Goal: Navigation & Orientation: Understand site structure

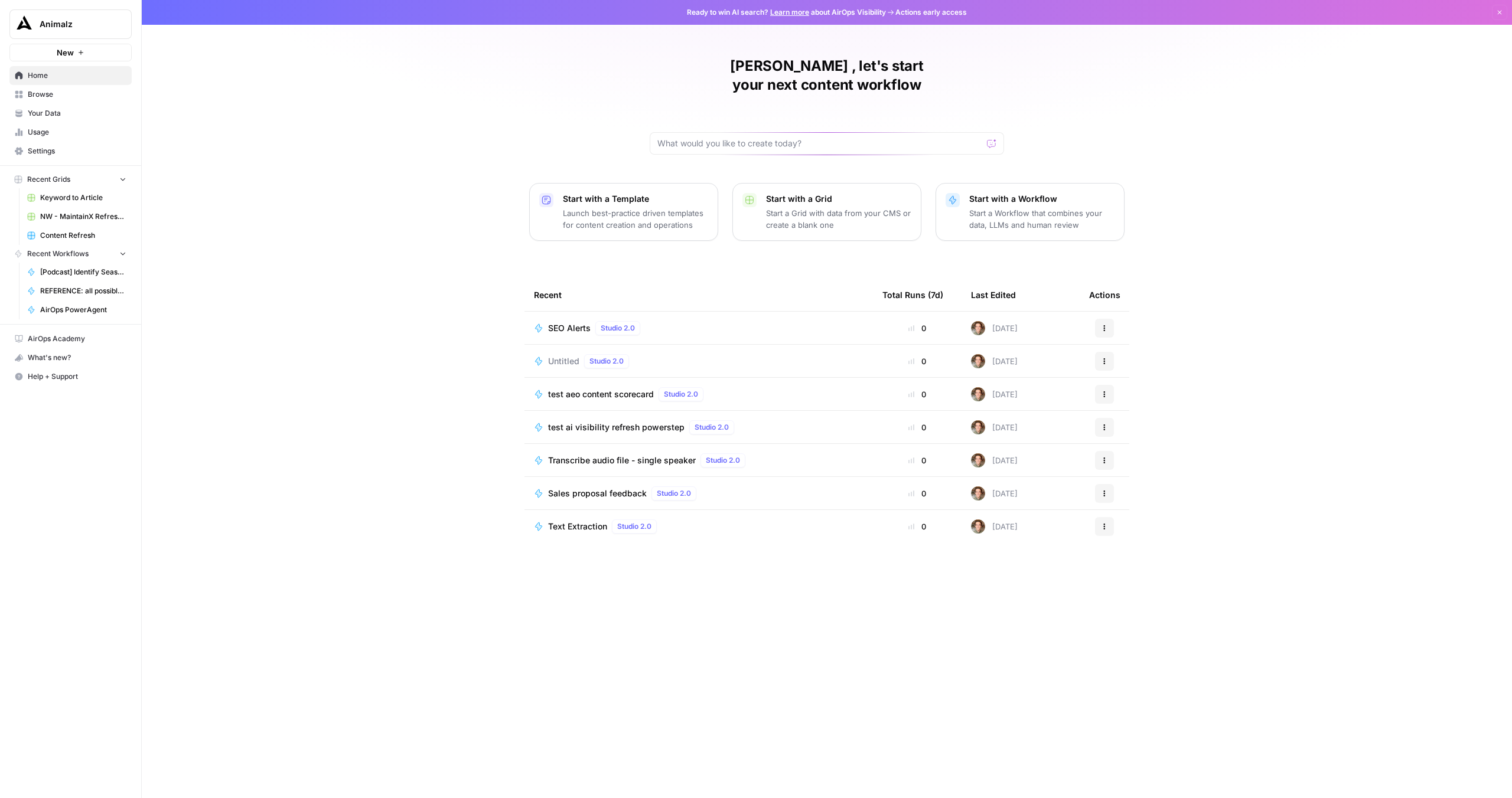
click at [47, 117] on span "Your Data" at bounding box center [77, 113] width 98 height 10
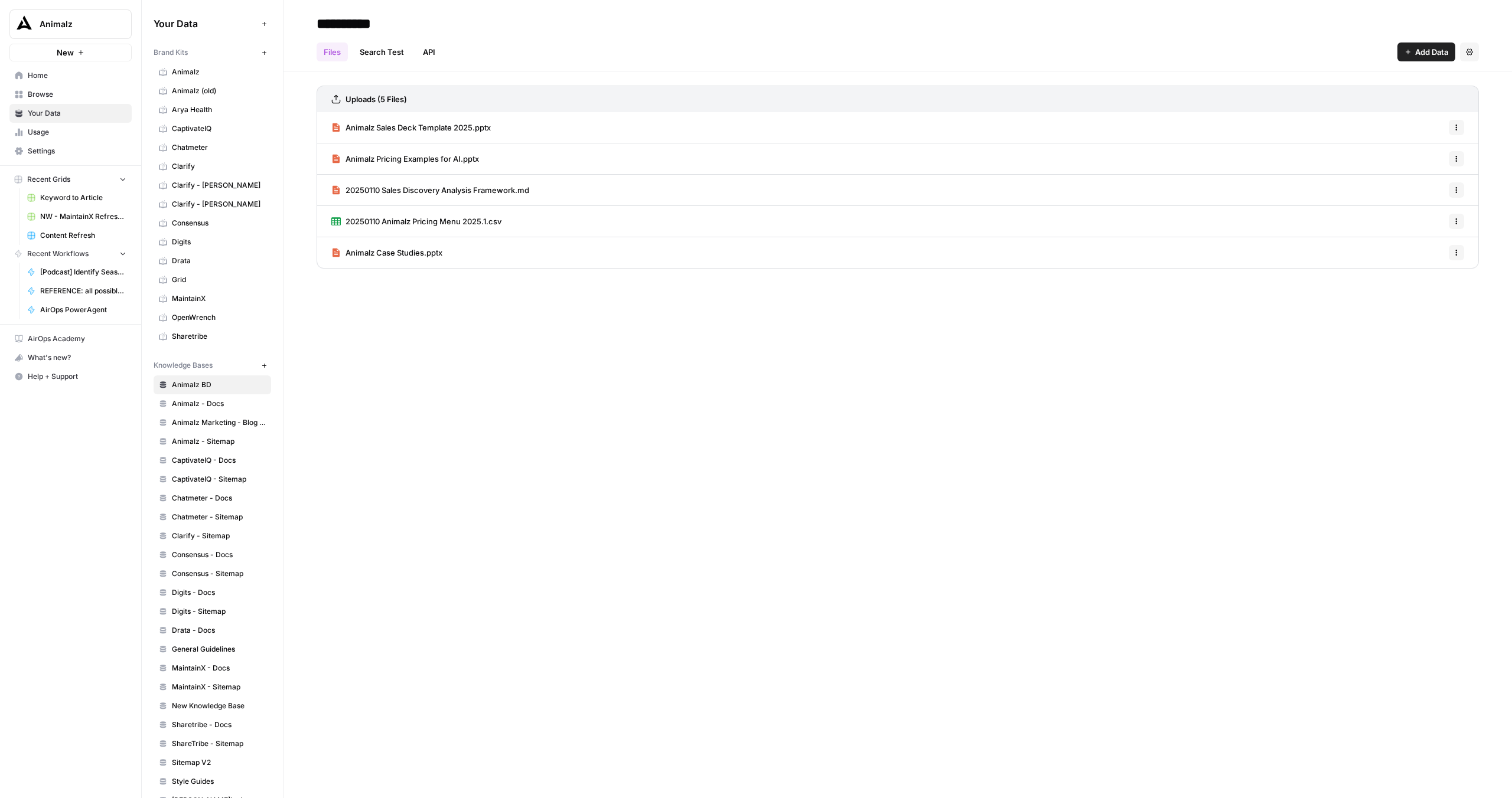
click at [40, 90] on span "Browse" at bounding box center [77, 94] width 98 height 10
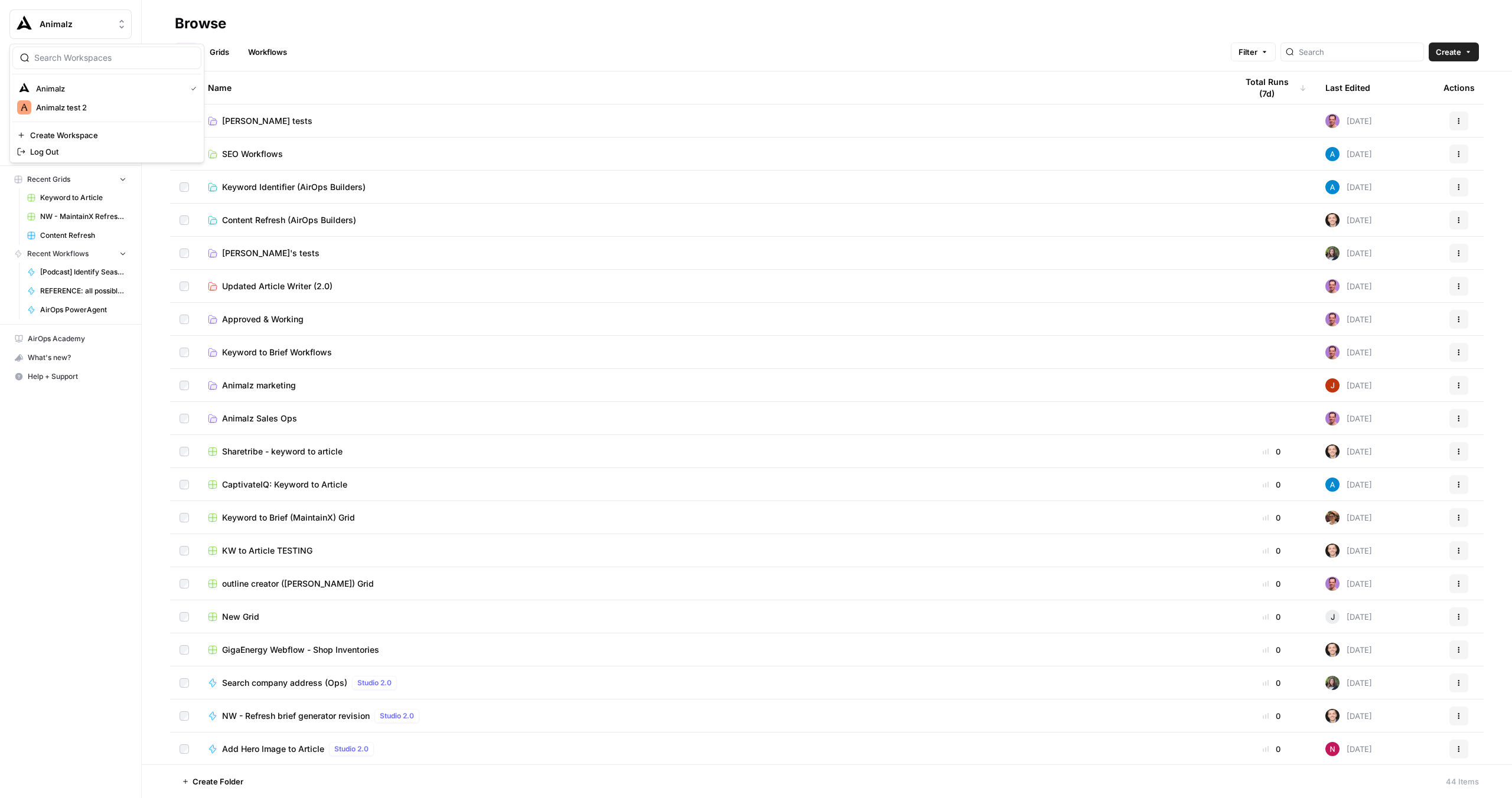
click at [111, 21] on div "Animalz" at bounding box center [84, 24] width 88 height 12
click at [47, 357] on div "What's new?" at bounding box center [71, 358] width 121 height 18
click at [16, 363] on div "What's new?" at bounding box center [71, 358] width 121 height 18
click at [22, 358] on icon "button" at bounding box center [19, 358] width 9 height 8
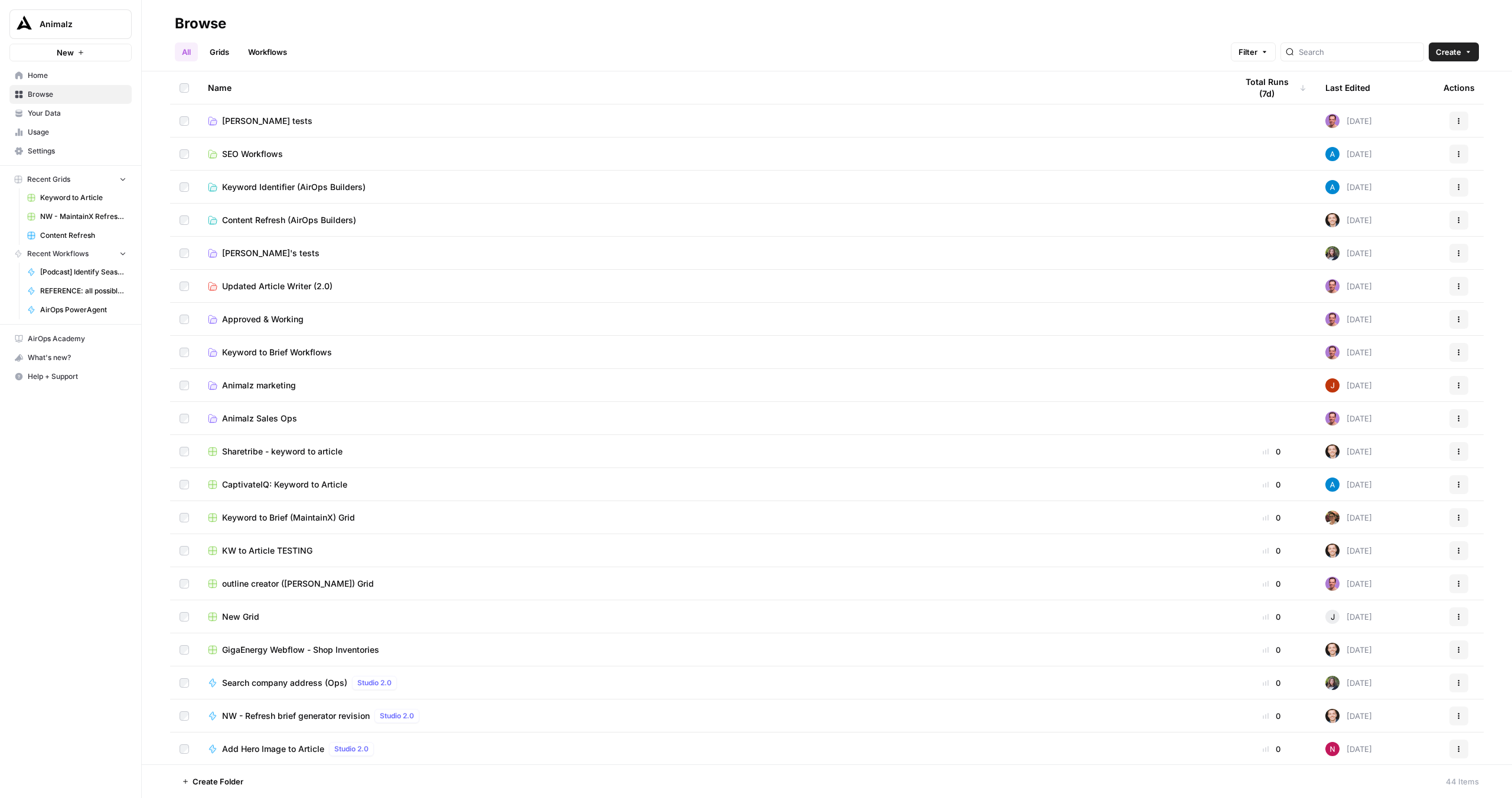
click at [22, 358] on icon "button" at bounding box center [19, 358] width 9 height 8
click at [26, 358] on div "What's new?" at bounding box center [71, 358] width 121 height 18
click at [41, 143] on link "Settings" at bounding box center [71, 151] width 122 height 19
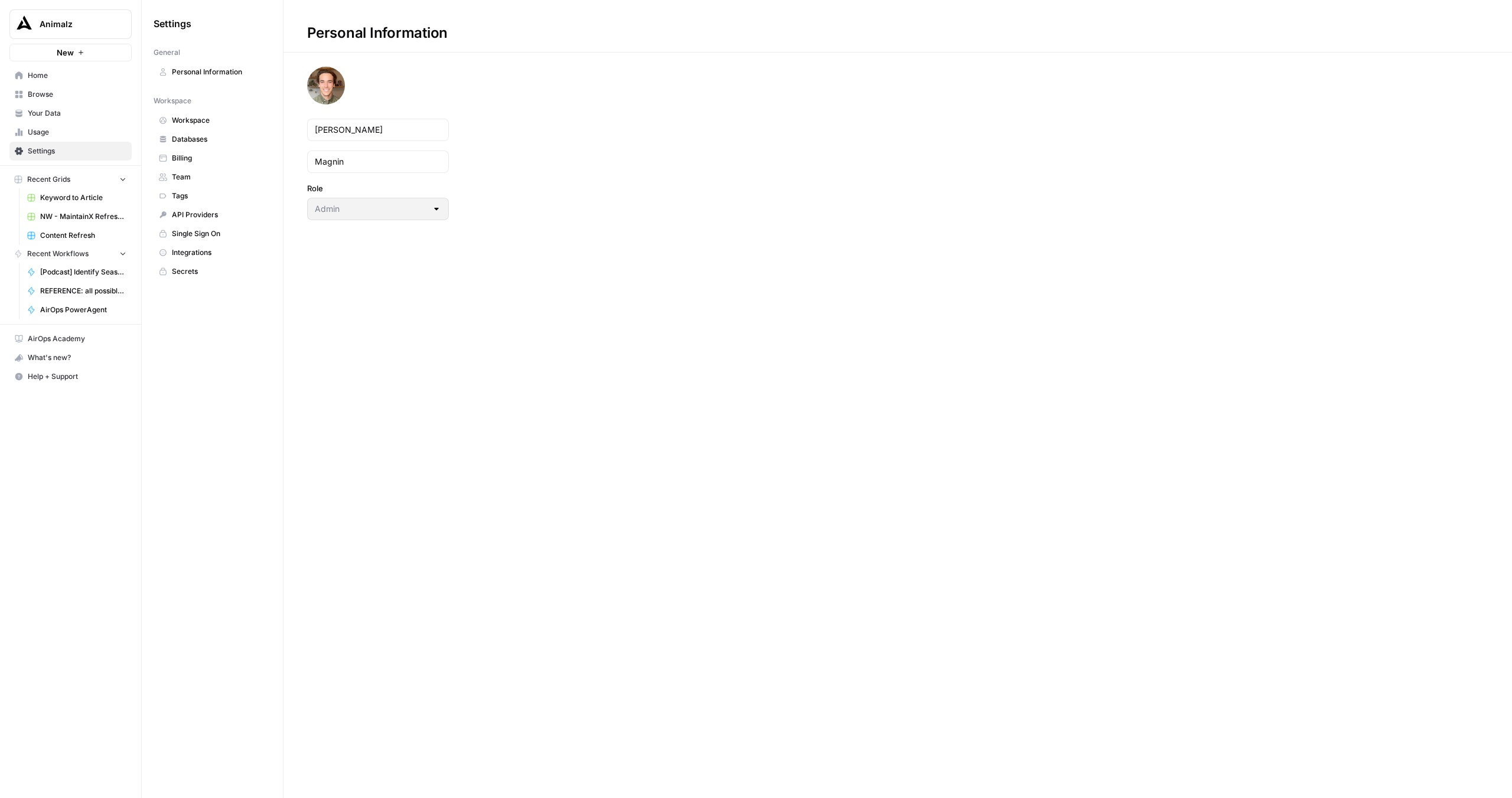
click at [48, 128] on span "Usage" at bounding box center [77, 132] width 98 height 10
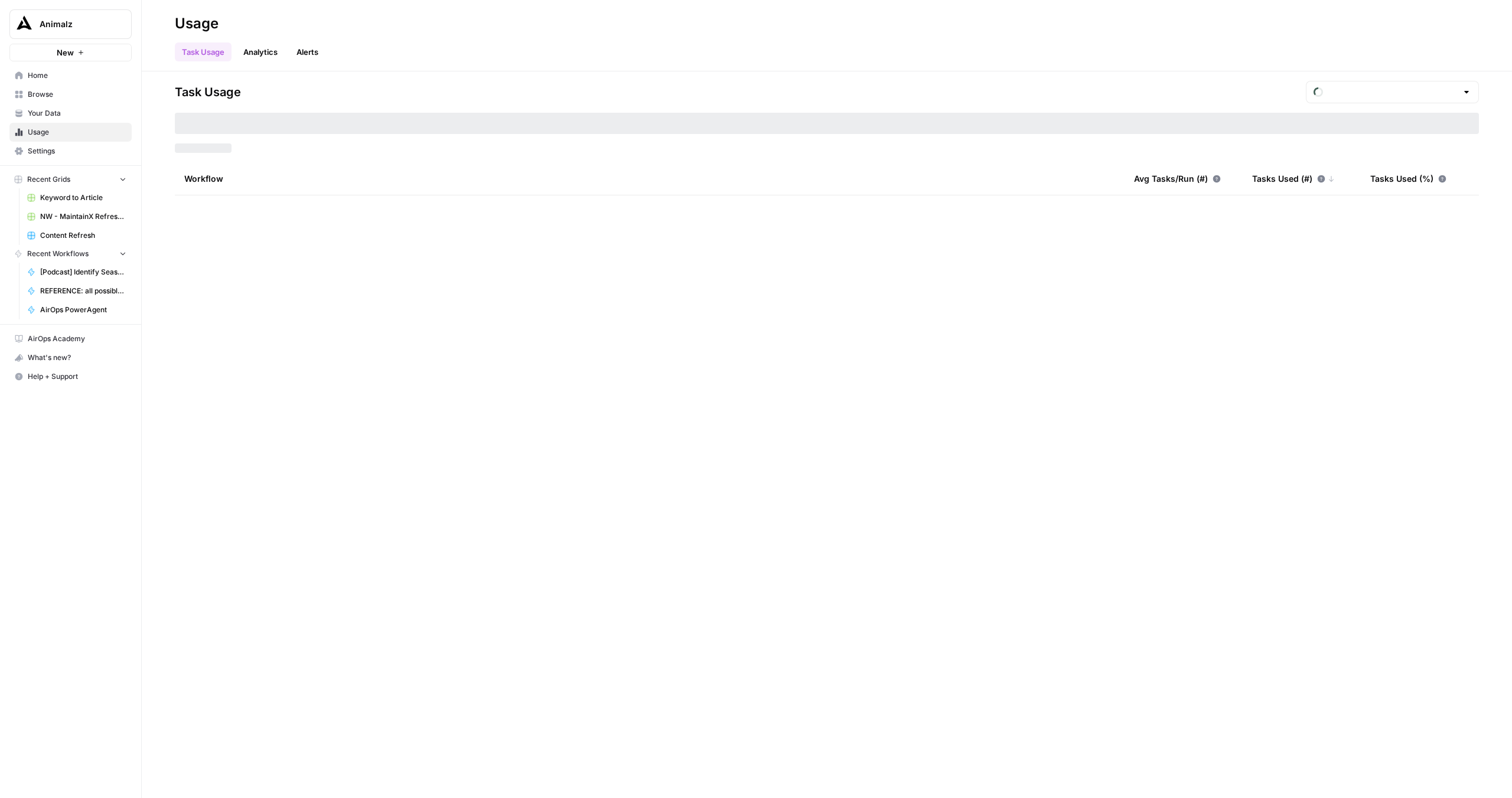
type input "August Tasks"
click at [52, 149] on span "Settings" at bounding box center [77, 151] width 98 height 10
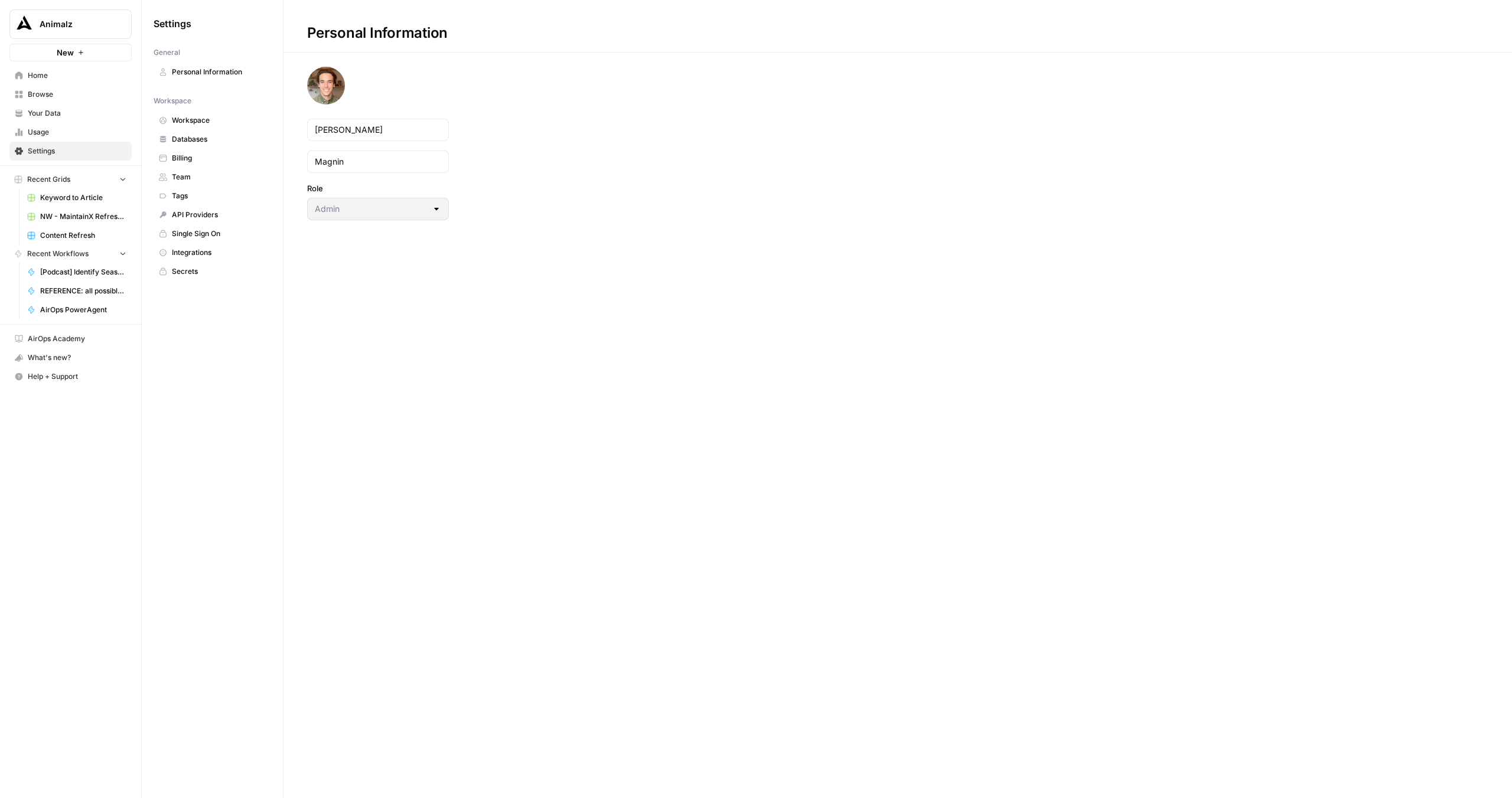
click at [35, 132] on span "Usage" at bounding box center [77, 132] width 98 height 10
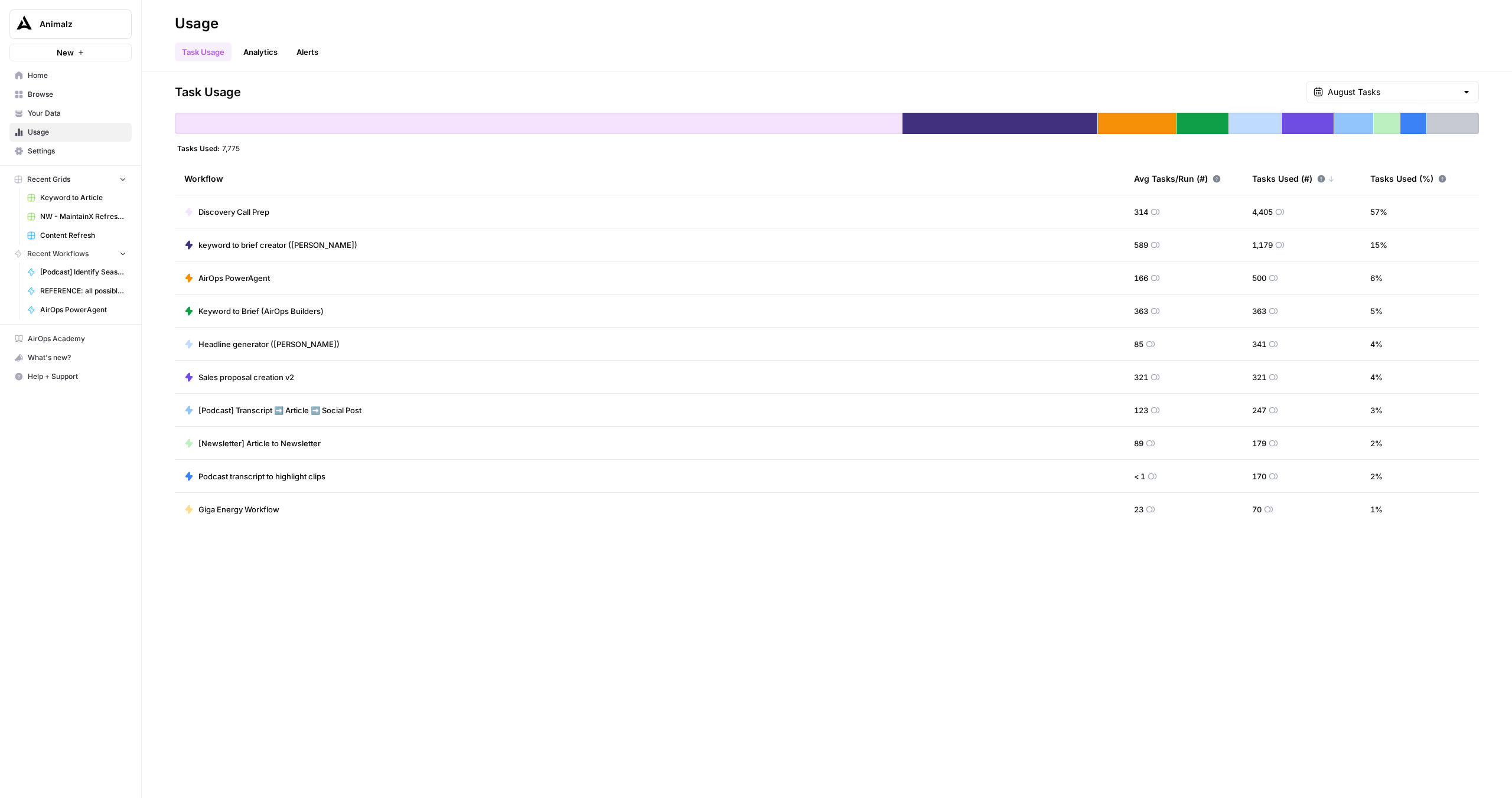
click at [38, 116] on span "Your Data" at bounding box center [77, 113] width 98 height 10
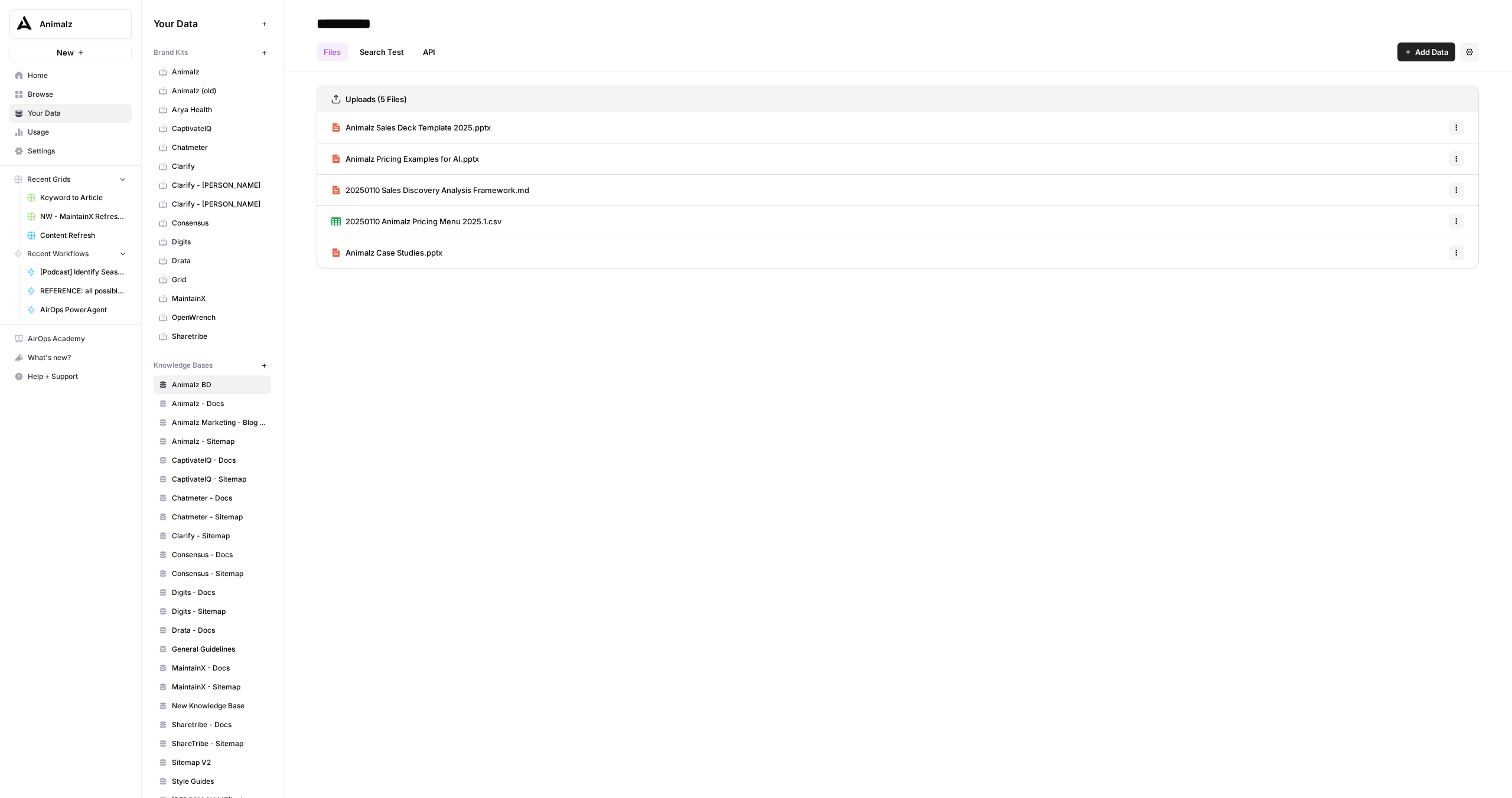
click at [44, 97] on span "Browse" at bounding box center [77, 94] width 98 height 10
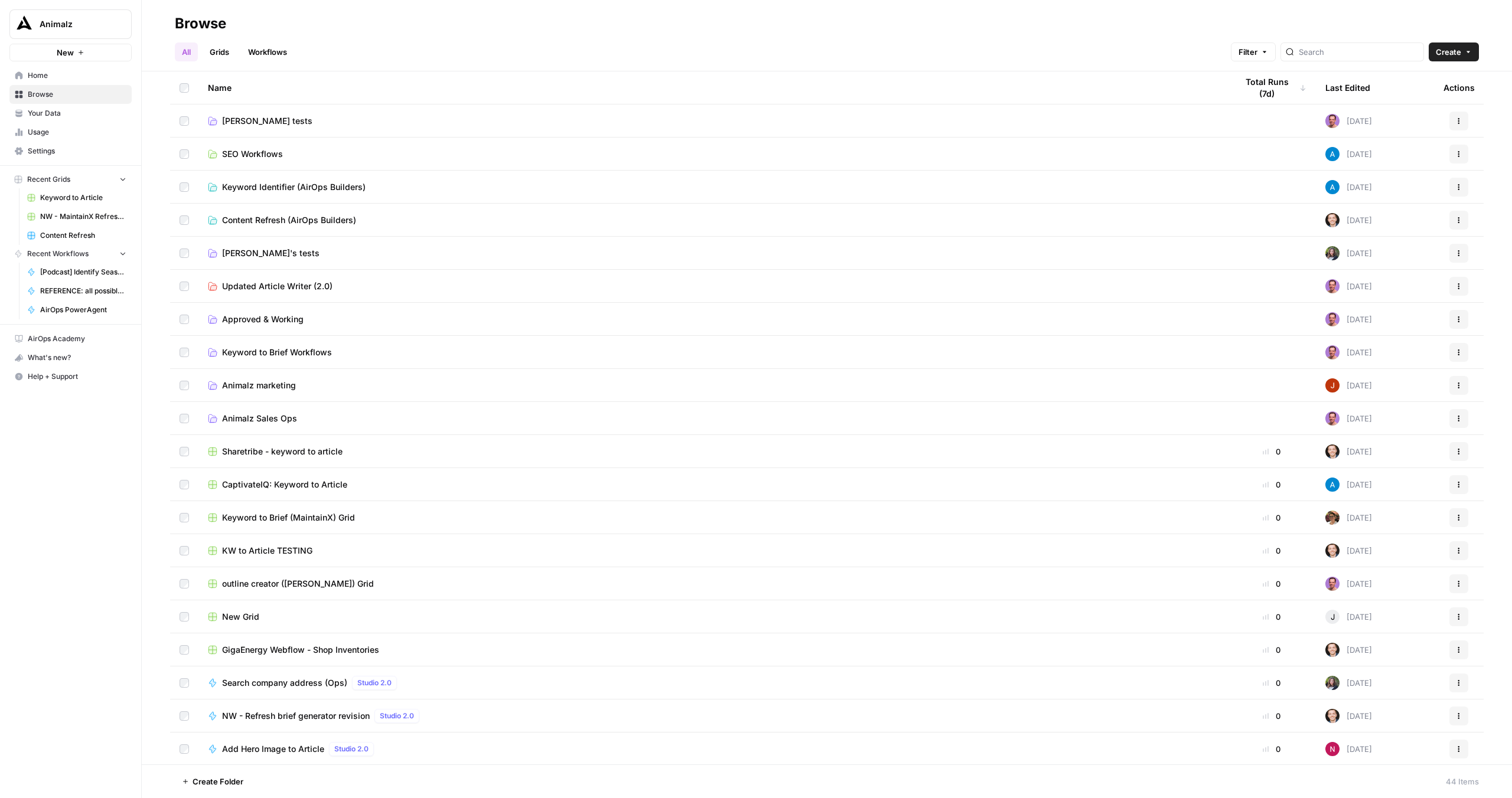
click at [49, 76] on span "Home" at bounding box center [77, 76] width 98 height 10
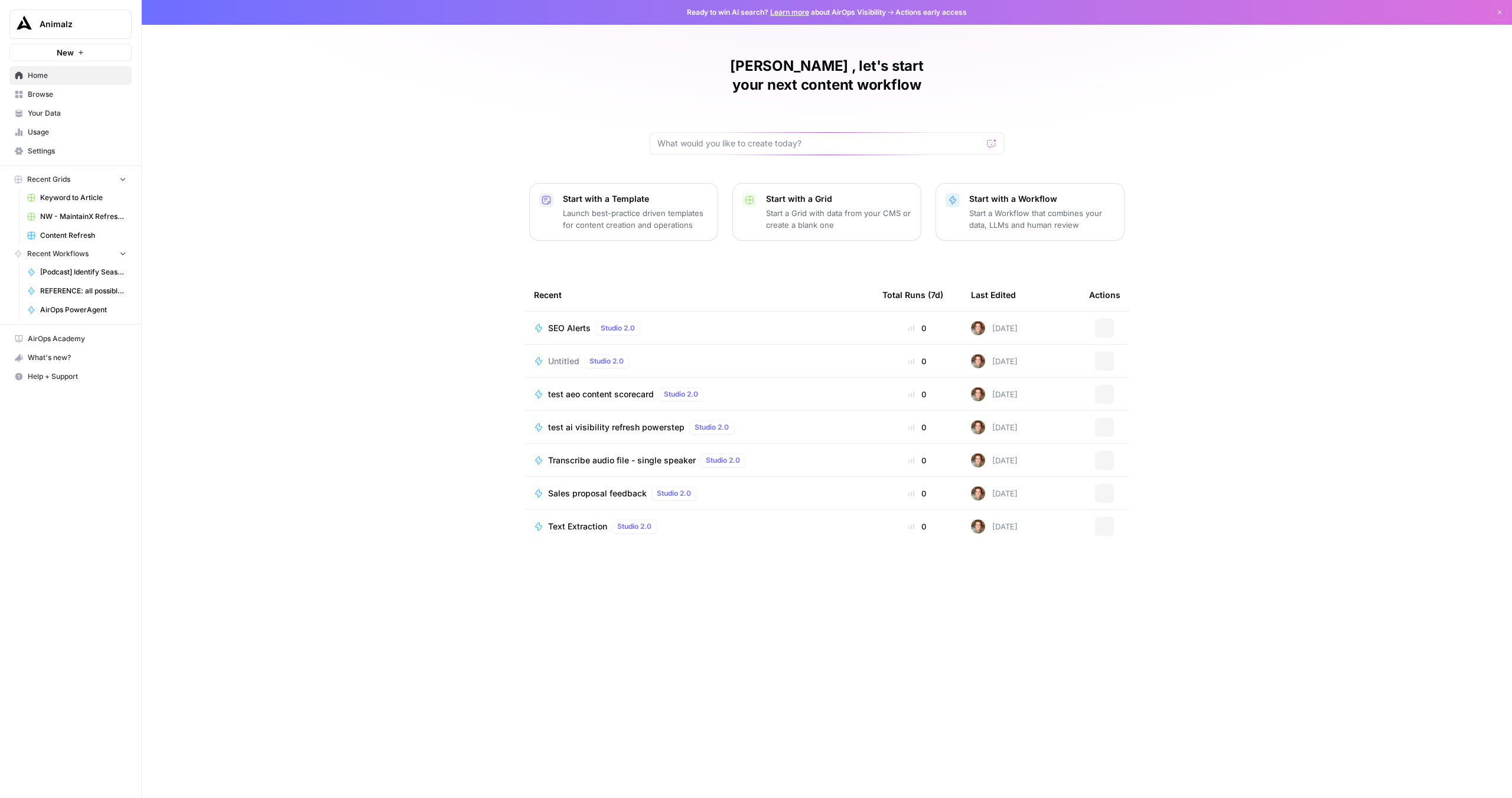
click at [47, 91] on span "Browse" at bounding box center [77, 94] width 98 height 10
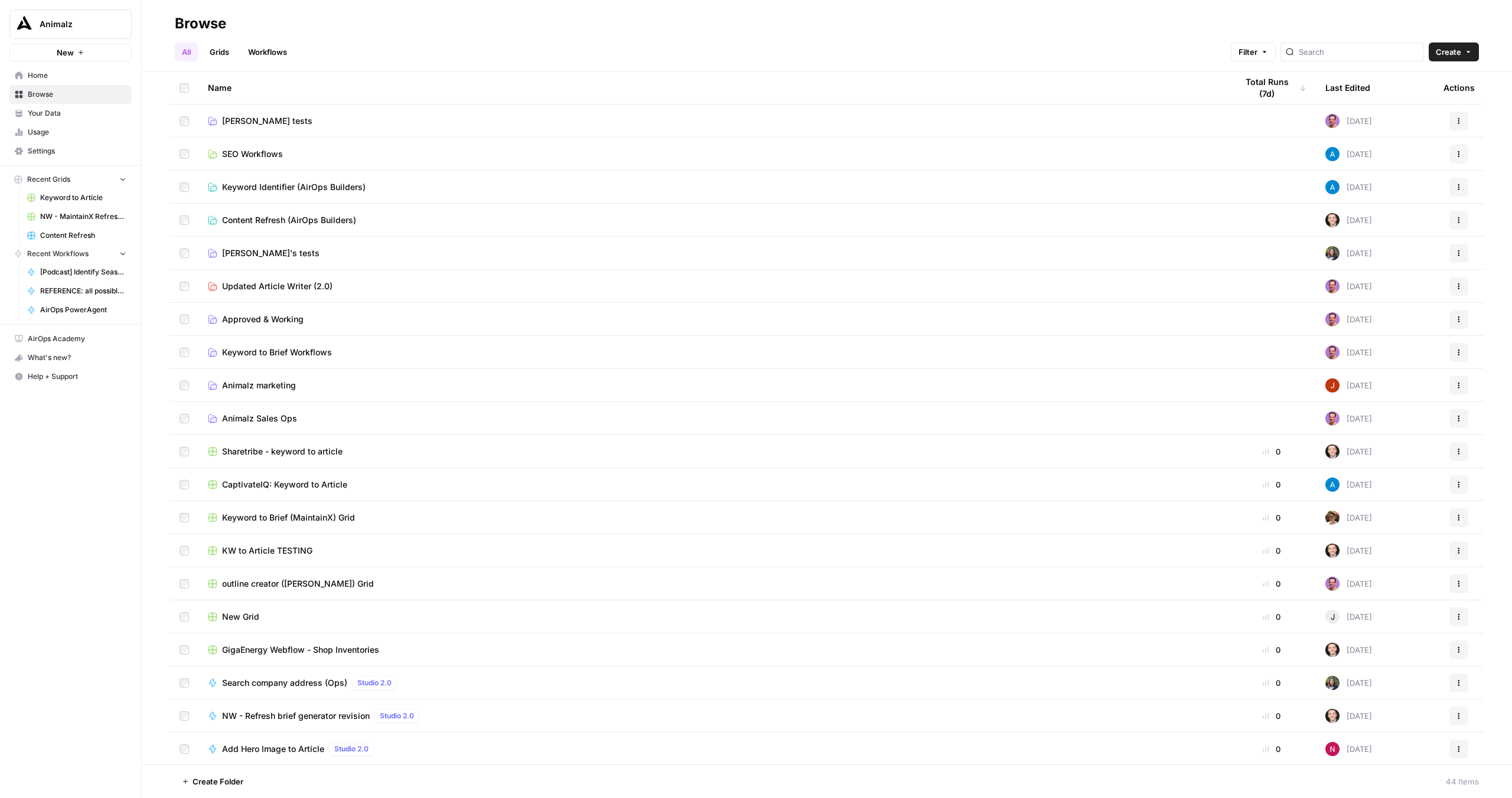
click at [267, 46] on link "Workflows" at bounding box center [267, 52] width 53 height 19
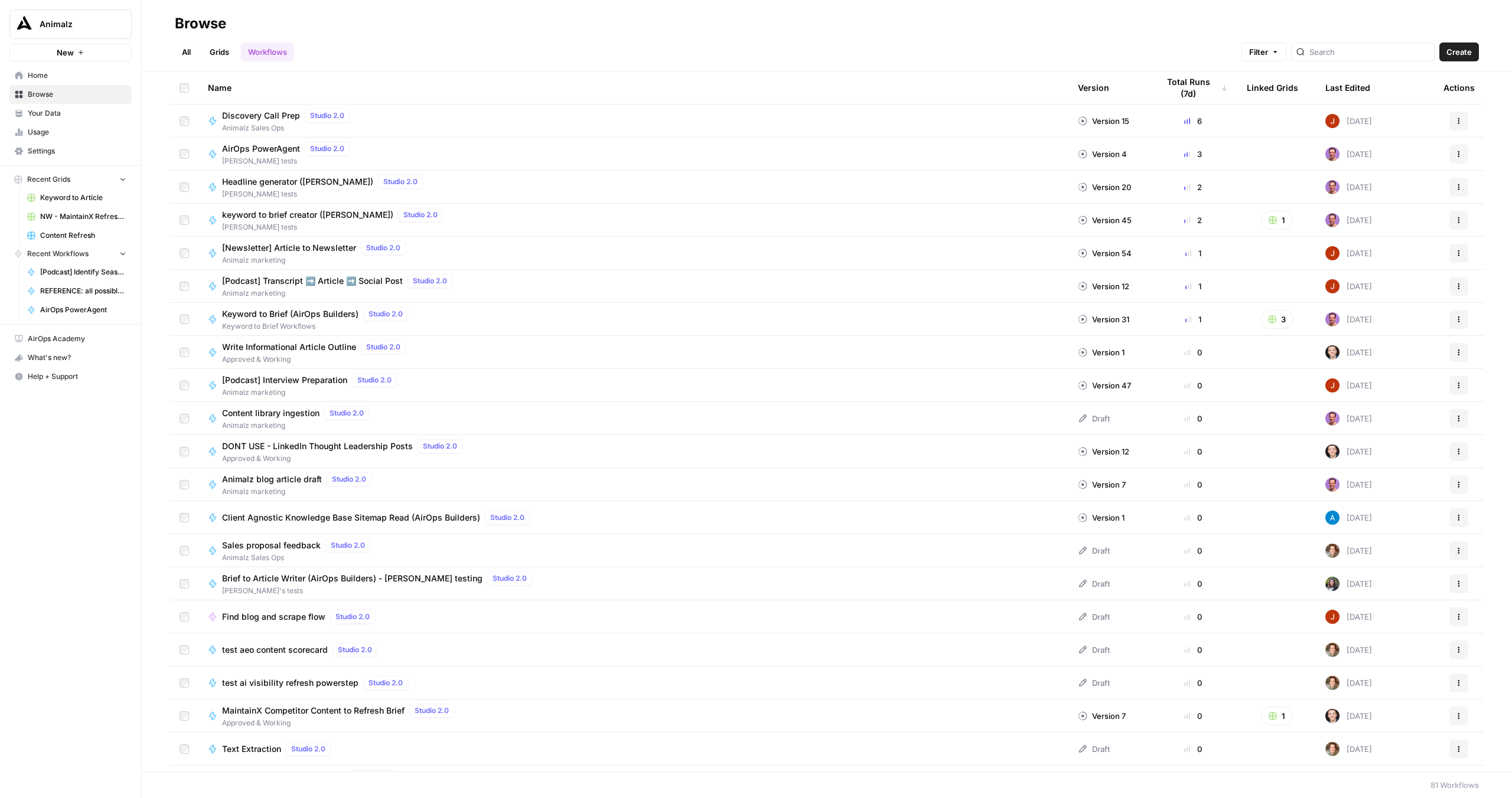
click at [213, 49] on link "Grids" at bounding box center [219, 52] width 34 height 19
